Goal: Information Seeking & Learning: Learn about a topic

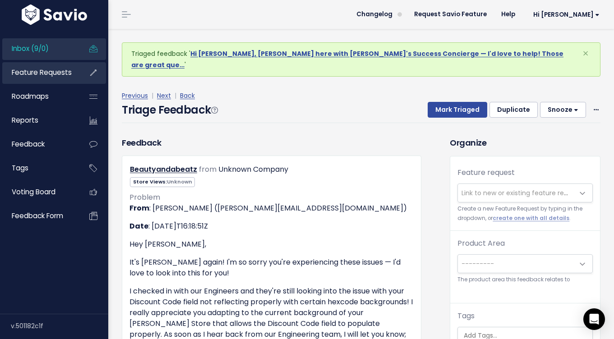
click at [30, 80] on link "Feature Requests" at bounding box center [38, 72] width 73 height 21
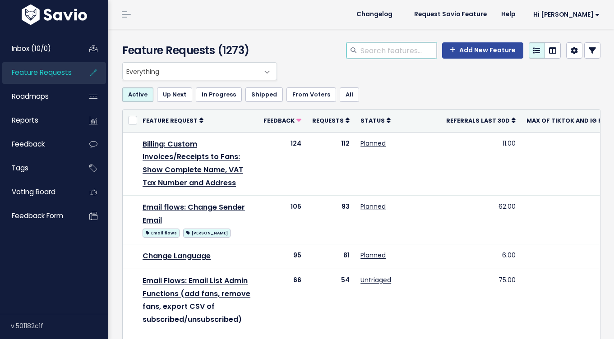
click at [407, 49] on input "search" at bounding box center [397, 50] width 77 height 16
type input "FAQ"
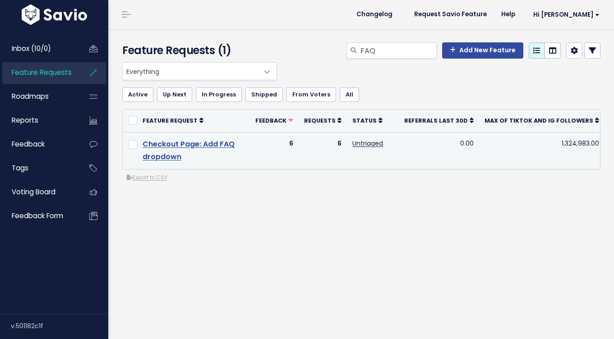
click at [187, 147] on link "Checkout Page: Add FAQ dropdown" at bounding box center [188, 150] width 92 height 23
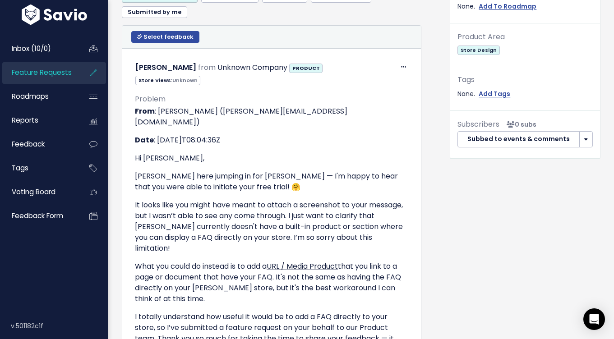
scroll to position [349, 0]
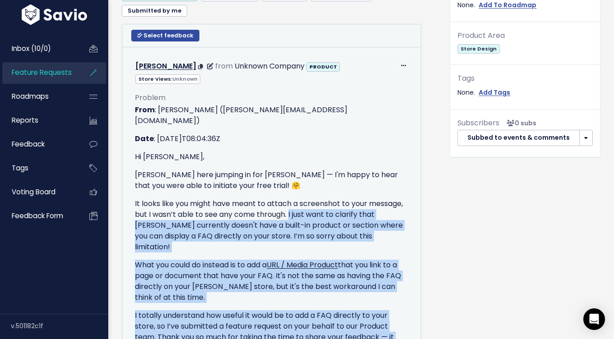
drag, startPoint x: 289, startPoint y: 202, endPoint x: 391, endPoint y: 323, distance: 158.1
click at [391, 323] on div "From : Ida S (ida@stanwith.me) Date : 2025-08-03T08:04:36Z Hi Billie, Ida here …" at bounding box center [271, 323] width 273 height 436
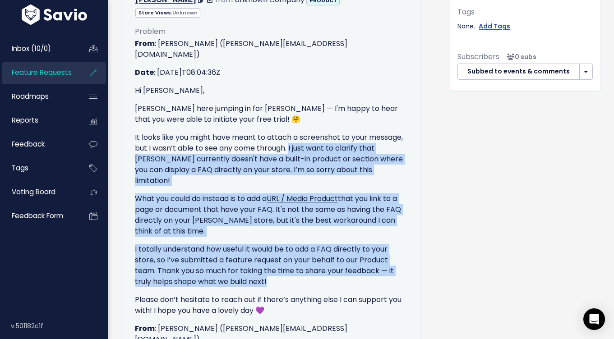
scroll to position [416, 0]
copy div "I just want to clarify that Stan currently doesn't have a built-in product or s…"
